Goal: Obtain resource: Download file/media

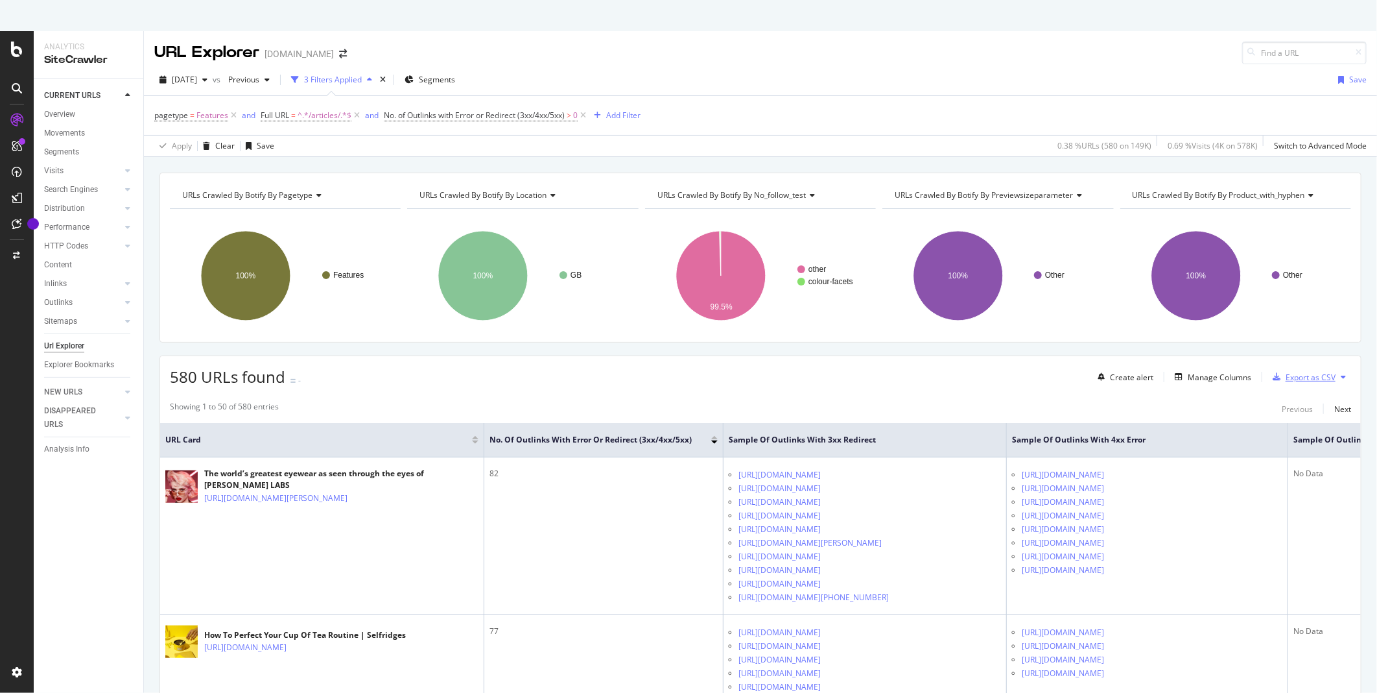
click at [1320, 380] on div "Export as CSV" at bounding box center [1311, 377] width 50 height 11
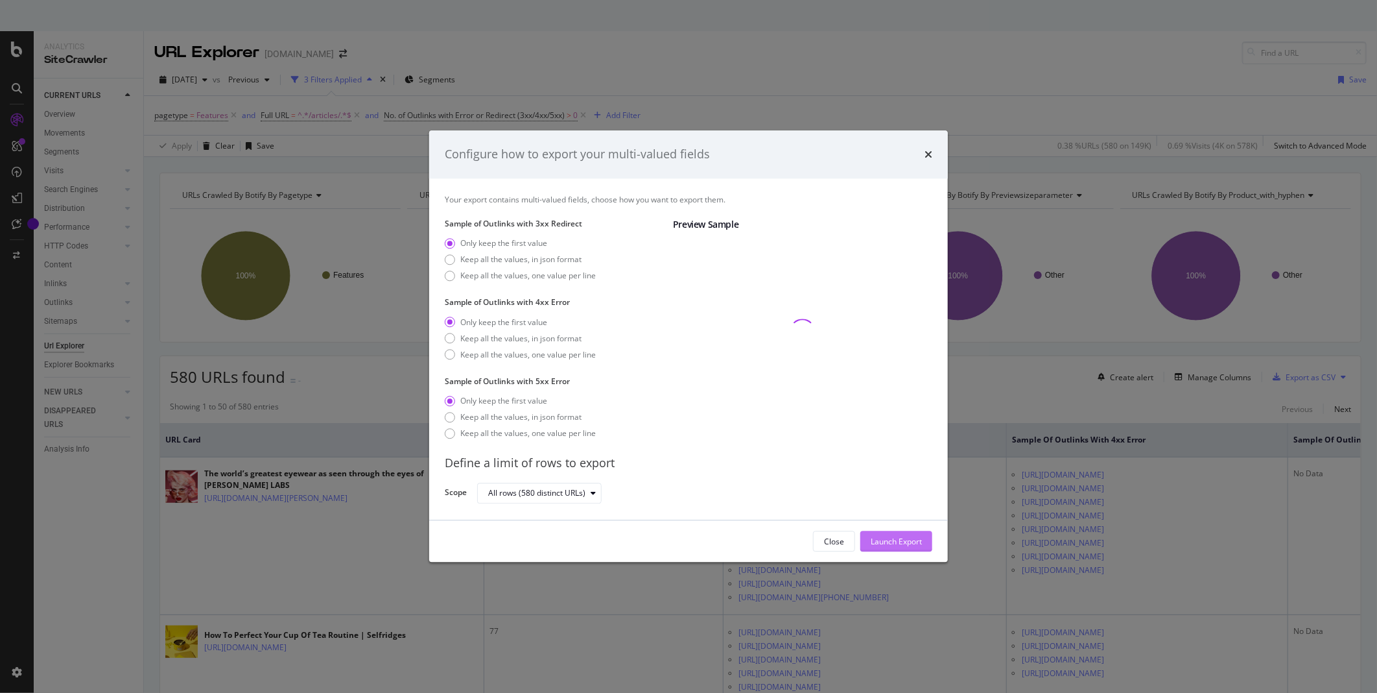
click at [895, 542] on div "Launch Export" at bounding box center [896, 541] width 51 height 11
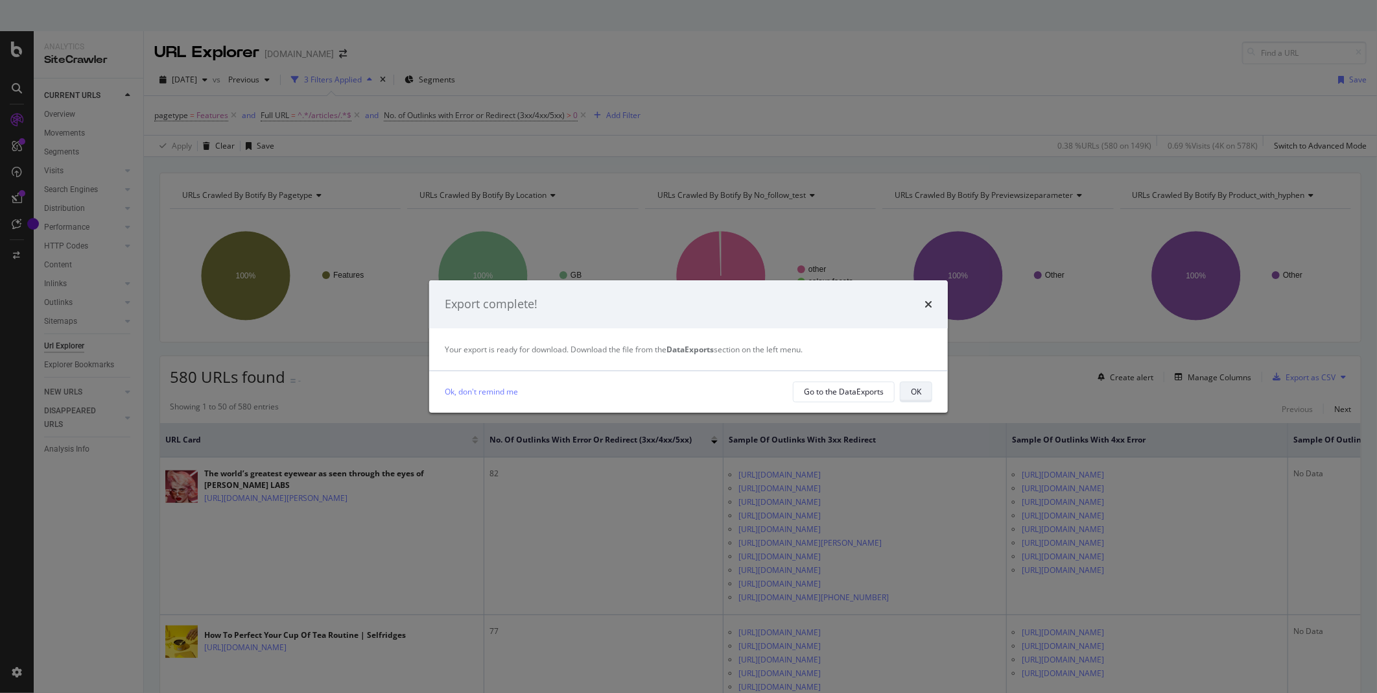
click at [923, 399] on button "OK" at bounding box center [916, 391] width 32 height 21
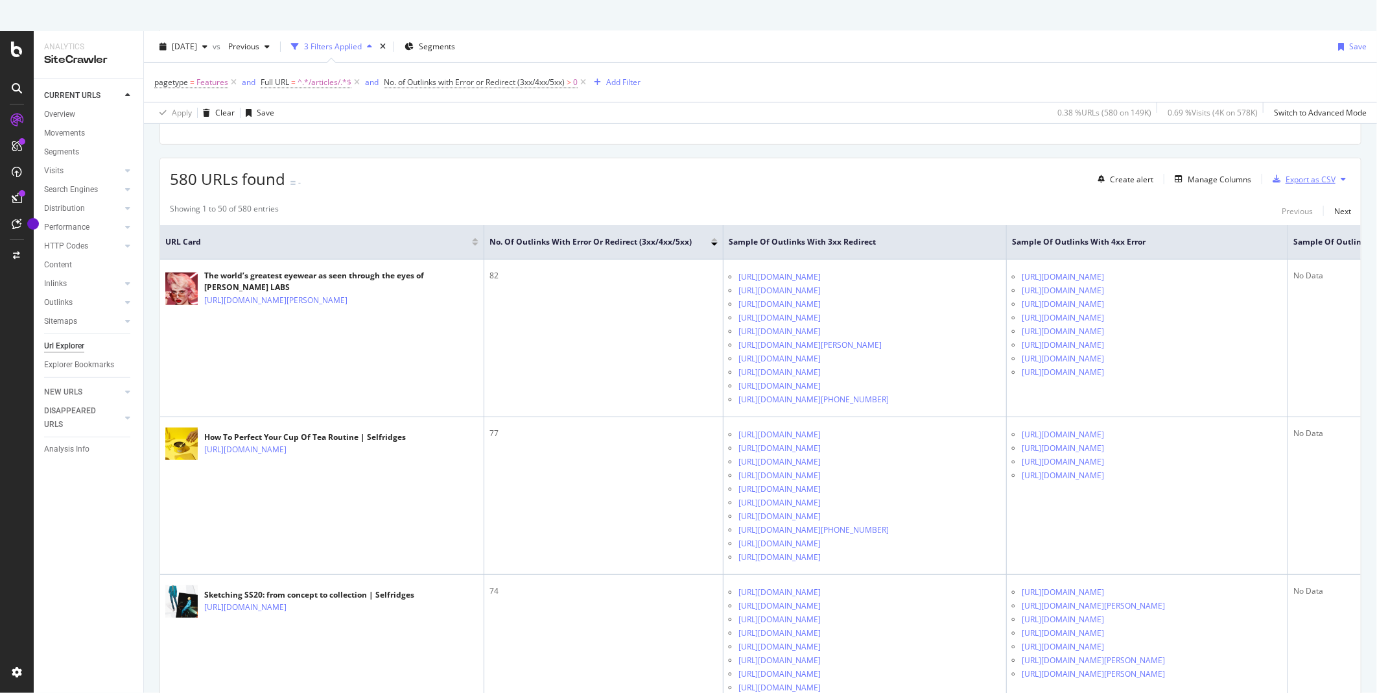
scroll to position [198, 0]
click at [1288, 178] on div "Export as CSV" at bounding box center [1311, 178] width 50 height 11
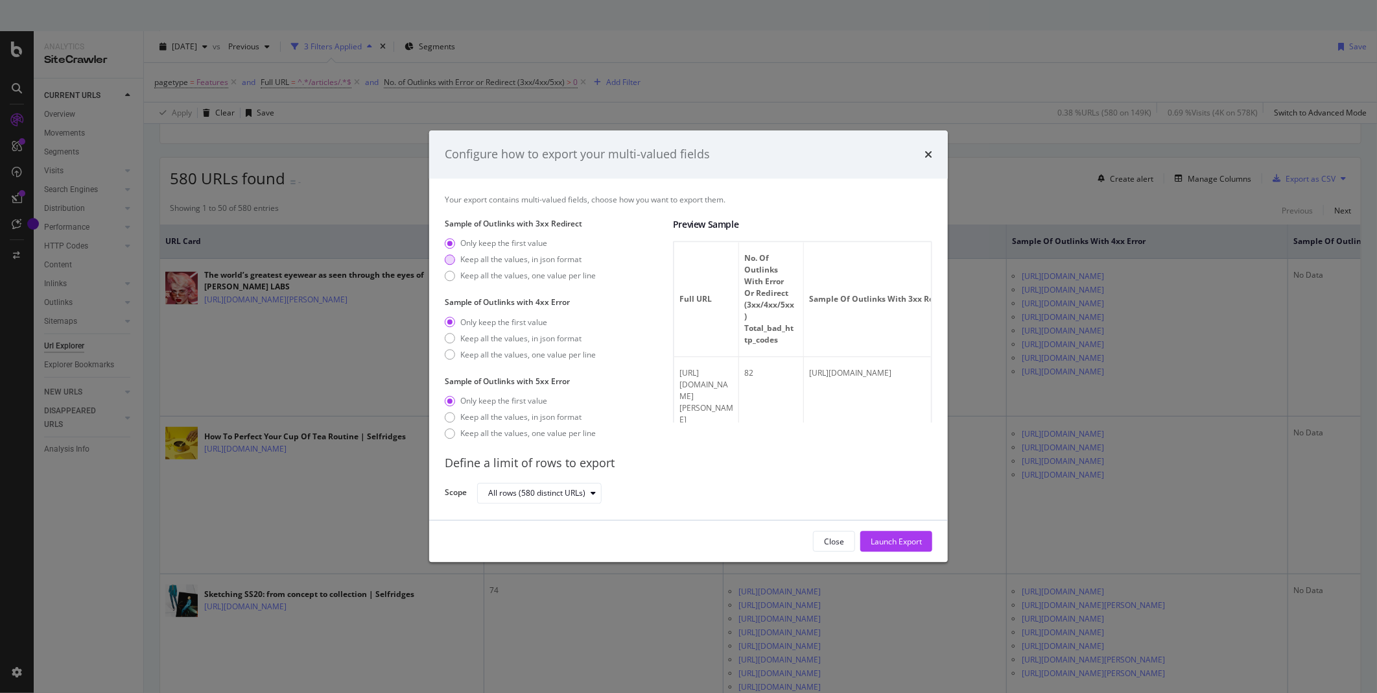
click at [455, 259] on div "Keep all the values, in json format" at bounding box center [450, 259] width 10 height 10
click at [450, 338] on div "Keep all the values, in json format" at bounding box center [450, 338] width 10 height 10
click at [454, 418] on div "Keep all the values, in json format" at bounding box center [450, 417] width 10 height 10
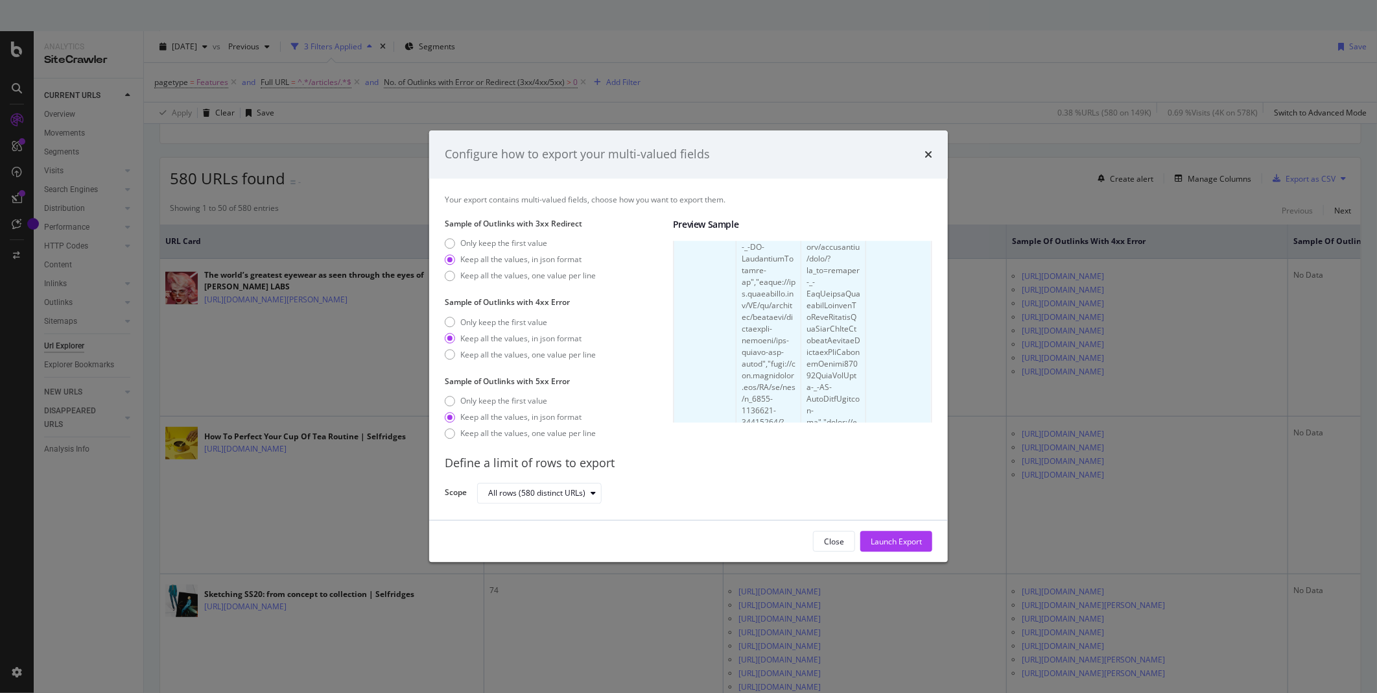
scroll to position [0, 73]
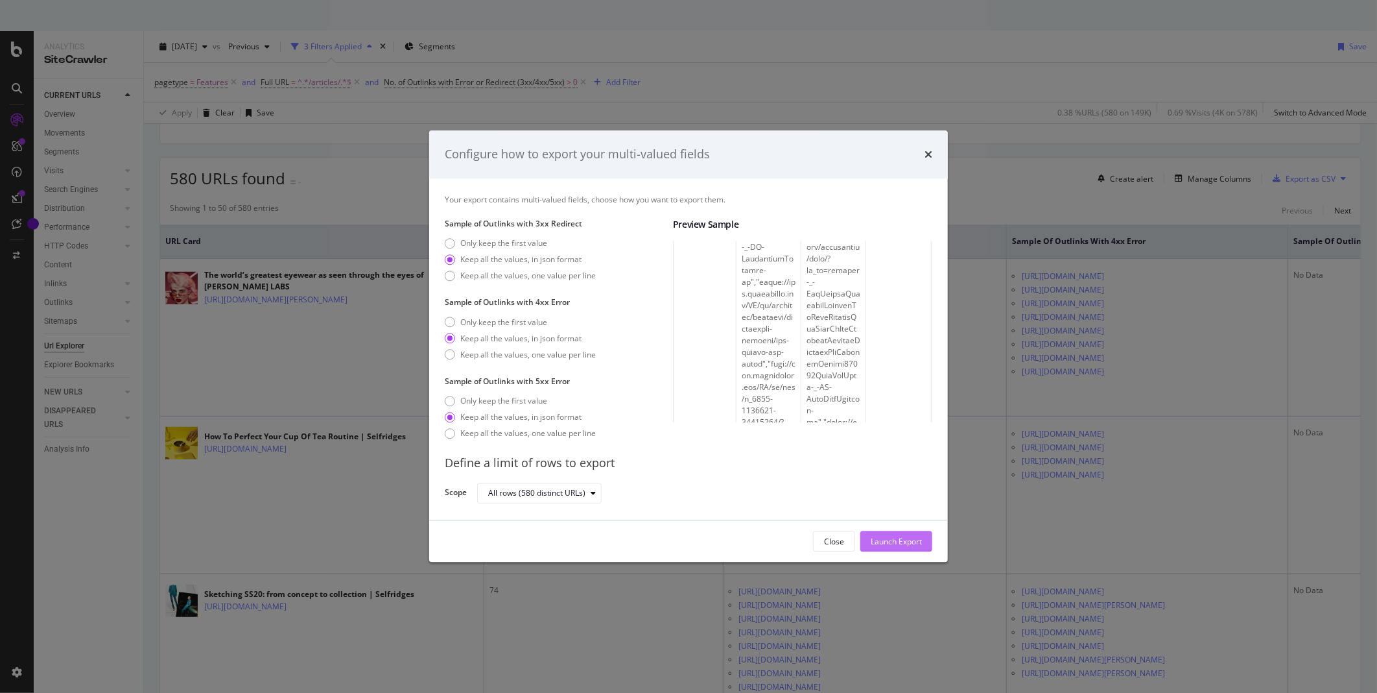
click at [914, 539] on div "Launch Export" at bounding box center [896, 541] width 51 height 11
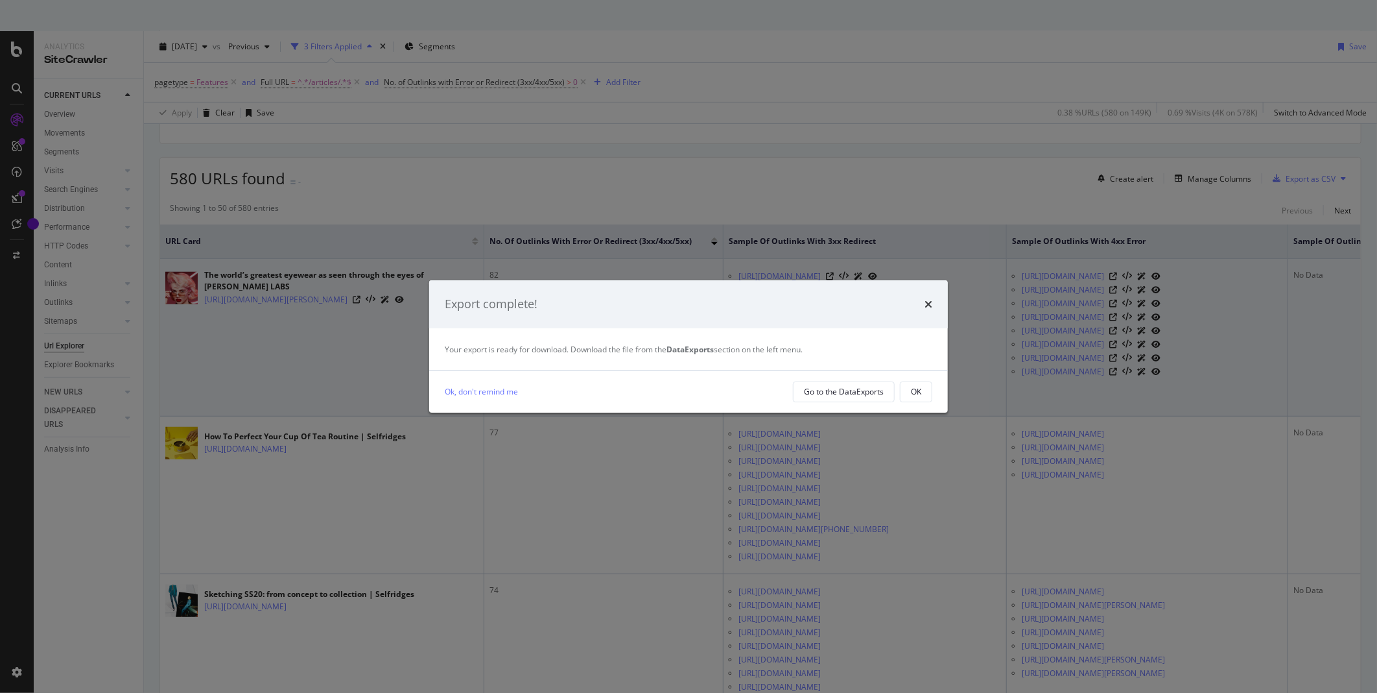
drag, startPoint x: 921, startPoint y: 386, endPoint x: 936, endPoint y: 340, distance: 48.2
click at [921, 386] on div "OK" at bounding box center [916, 391] width 10 height 11
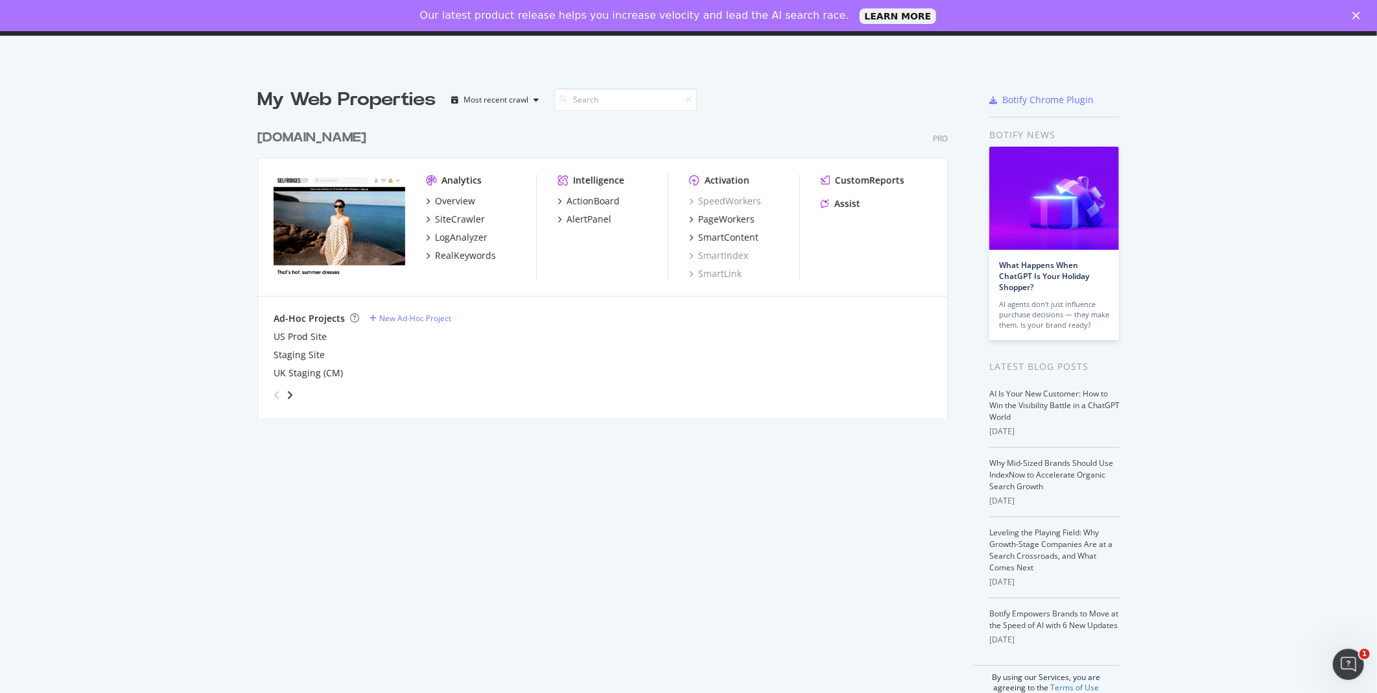
click at [446, 180] on div "Analytics" at bounding box center [462, 180] width 40 height 13
click at [446, 170] on div "Analytics Overview SiteCrawler LogAnalyzer RealKeywords Intelligence ActionBoar…" at bounding box center [602, 227] width 689 height 138
click at [450, 201] on div "Overview" at bounding box center [455, 201] width 40 height 13
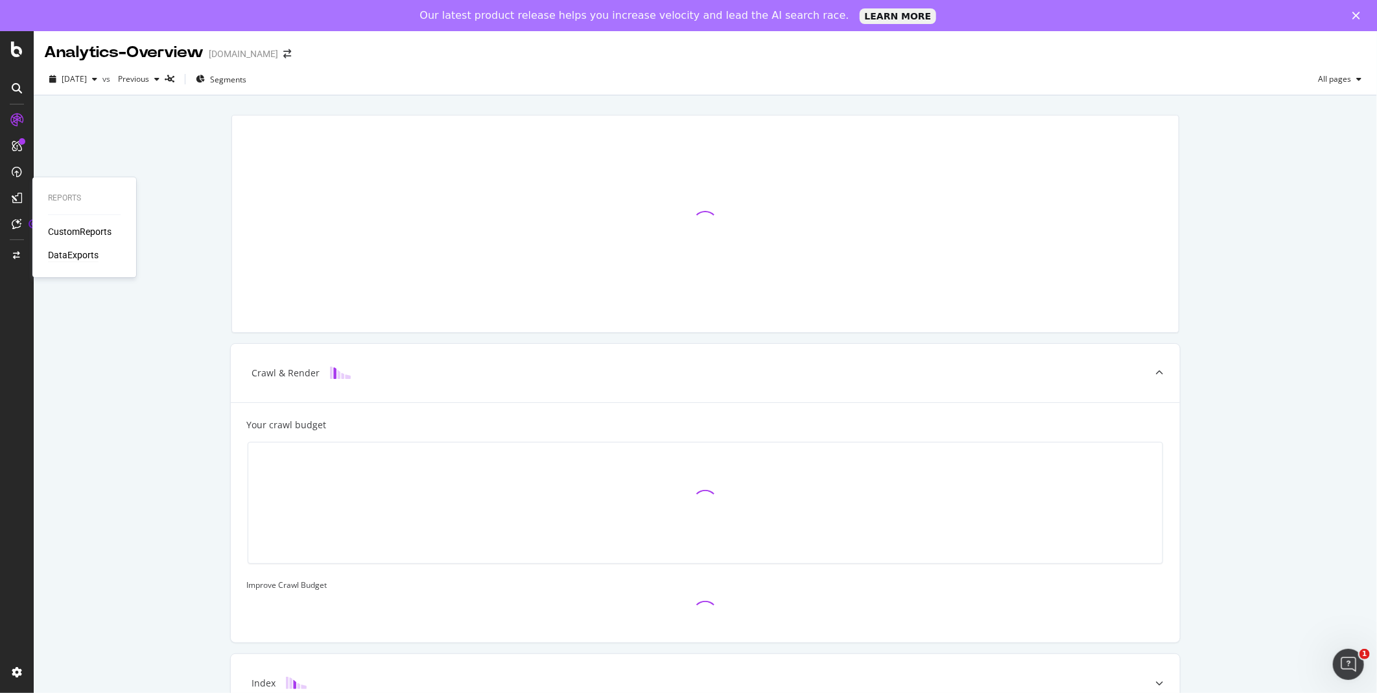
click at [63, 252] on div "DataExports" at bounding box center [73, 254] width 51 height 13
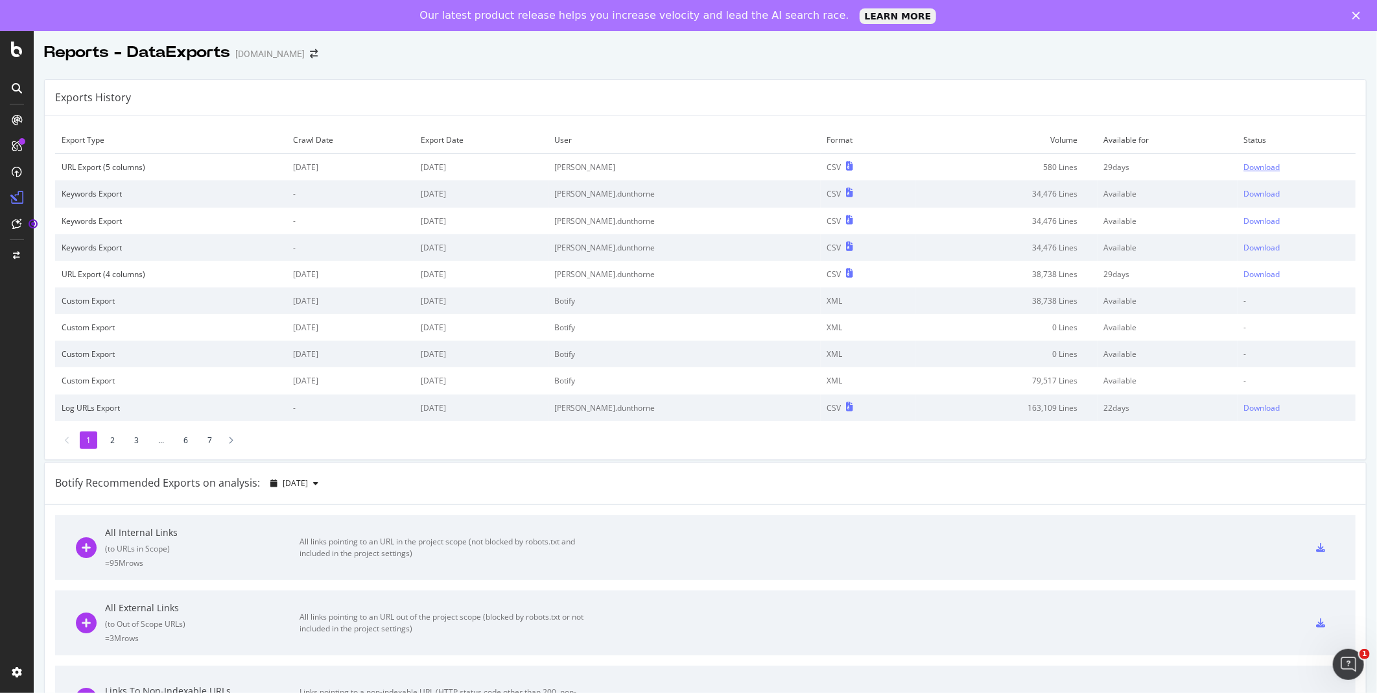
click at [1244, 172] on div "Download" at bounding box center [1262, 166] width 36 height 11
click at [1248, 169] on div "Download" at bounding box center [1261, 166] width 36 height 11
